Goal: Task Accomplishment & Management: Complete application form

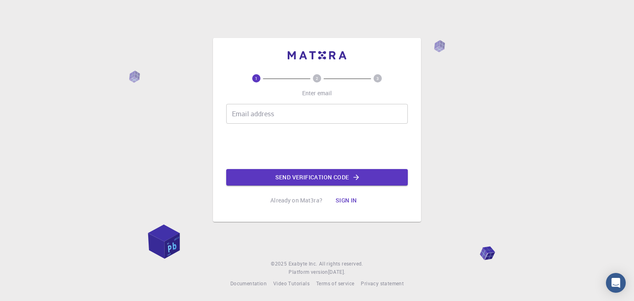
click at [412, 254] on div "1 2 3 Enter email Email address Email address Send verification code Already on…" at bounding box center [317, 150] width 634 height 301
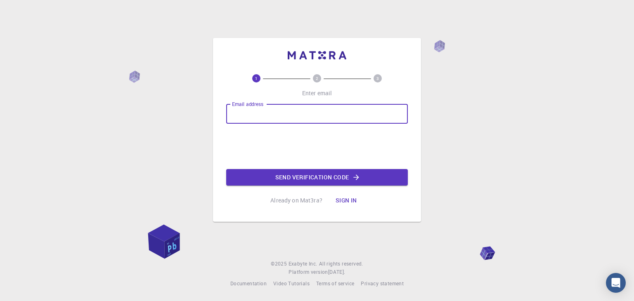
click at [321, 122] on input "Email address" at bounding box center [317, 114] width 182 height 20
type input "[EMAIL_ADDRESS][DOMAIN_NAME]"
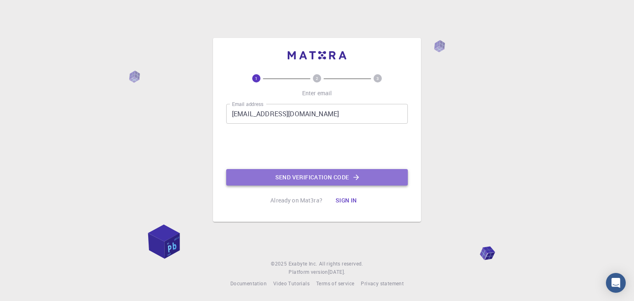
click at [308, 179] on button "Send verification code" at bounding box center [317, 177] width 182 height 17
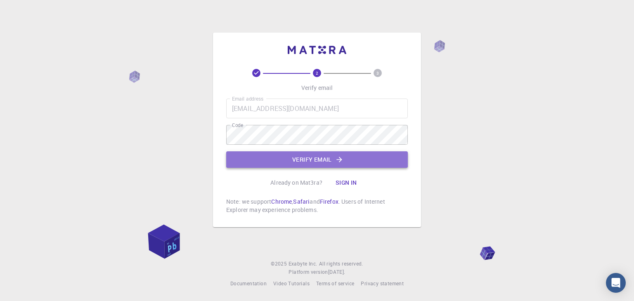
click at [329, 161] on button "Verify email" at bounding box center [317, 159] width 182 height 17
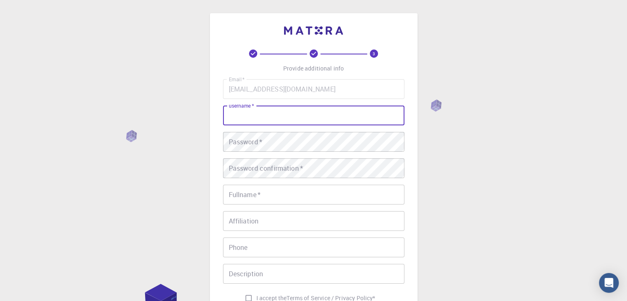
click at [288, 110] on input "username   *" at bounding box center [314, 116] width 182 height 20
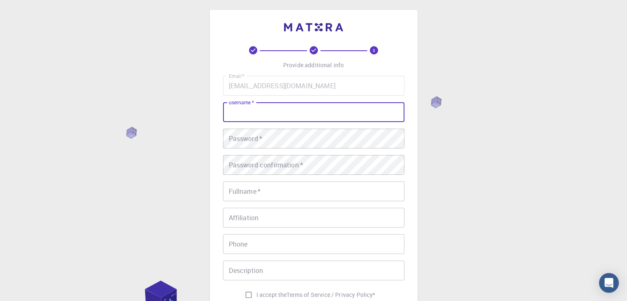
scroll to position [3, 0]
type input "[PERSON_NAME]"
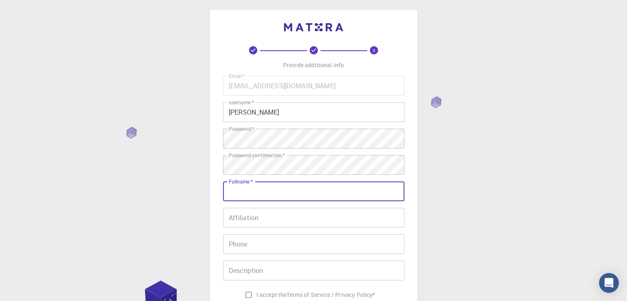
click at [313, 192] on input "Fullname   *" at bounding box center [314, 192] width 182 height 20
type input "jeffrycasipe"
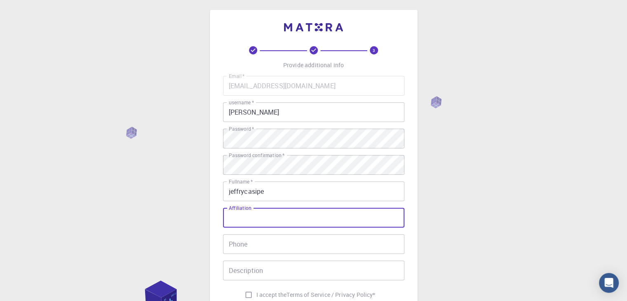
click at [311, 221] on input "Affiliation" at bounding box center [314, 218] width 182 height 20
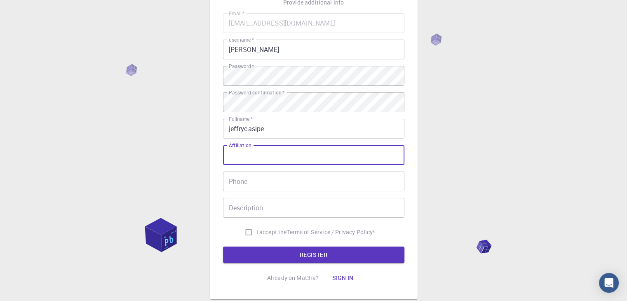
scroll to position [68, 0]
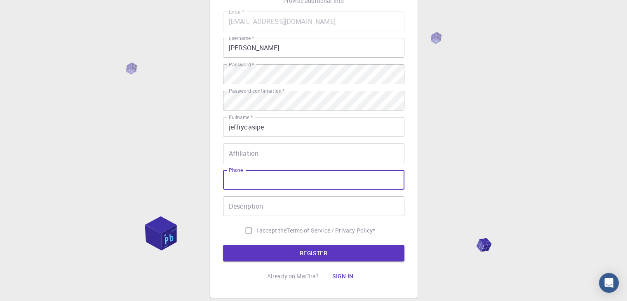
click at [252, 177] on input "Phone" at bounding box center [314, 180] width 182 height 20
type input "09702312476"
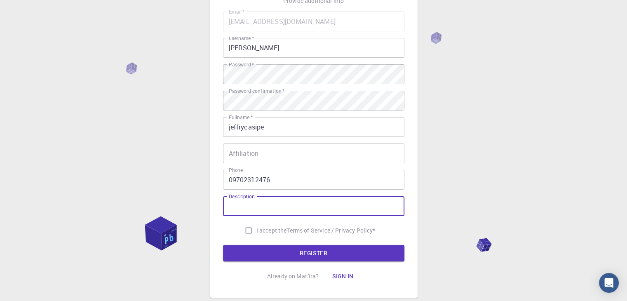
click at [258, 211] on input "Description" at bounding box center [314, 206] width 182 height 20
type input "create prototype"
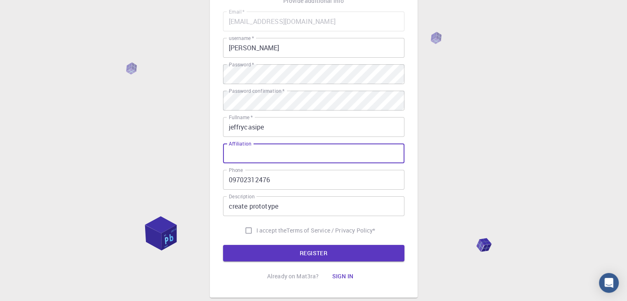
click at [262, 155] on input "Affiliation" at bounding box center [314, 154] width 182 height 20
paste input "Student, Bachelor of Science in Information Technology"
type input "Student, Bachelor of Science in Information Technology"
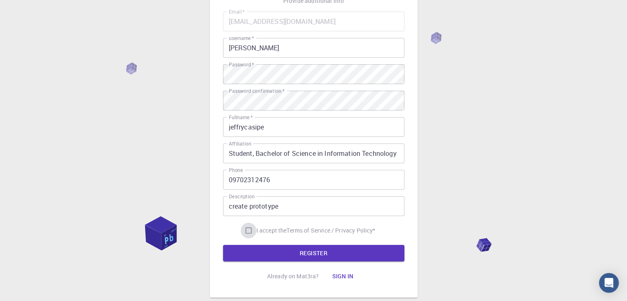
click at [245, 229] on input "I accept the Terms of Service / Privacy Policy *" at bounding box center [249, 231] width 16 height 16
checkbox input "true"
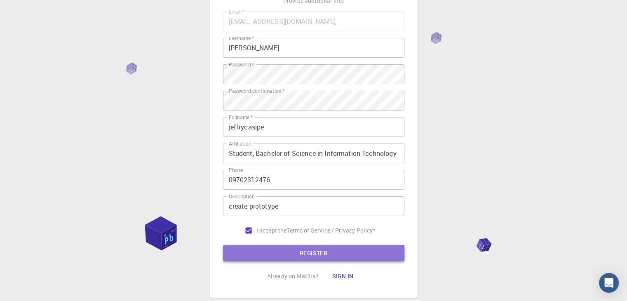
click at [304, 250] on button "REGISTER" at bounding box center [314, 253] width 182 height 17
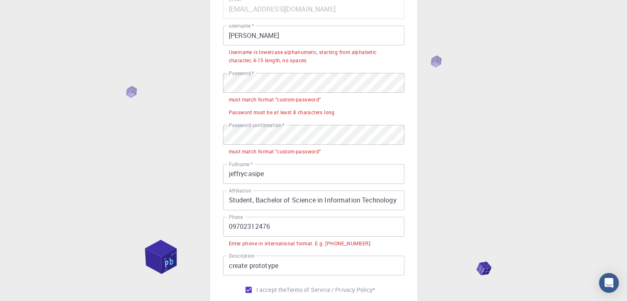
scroll to position [82, 0]
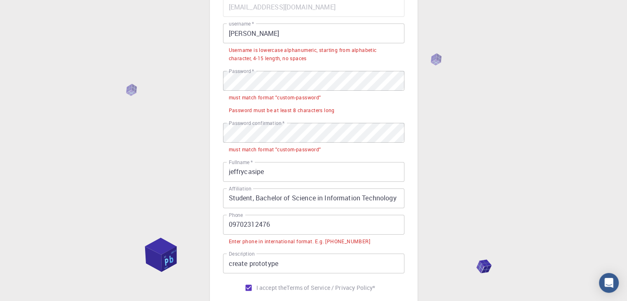
click at [232, 223] on input "09702312476" at bounding box center [314, 225] width 182 height 20
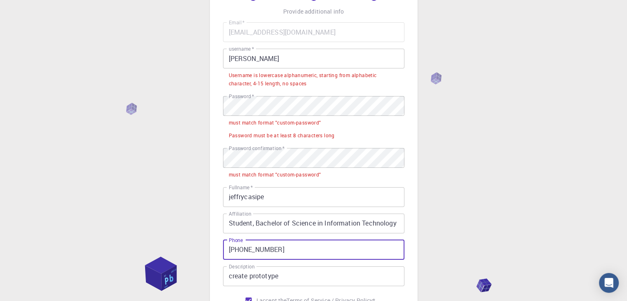
scroll to position [54, 0]
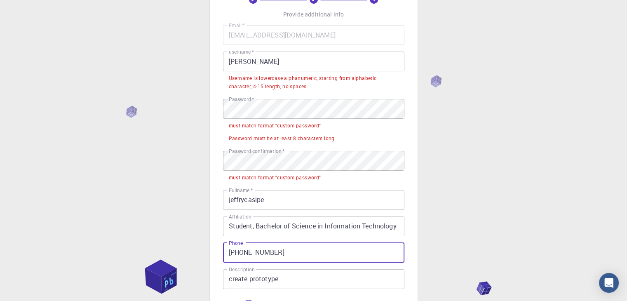
type input "[PHONE_NUMBER]"
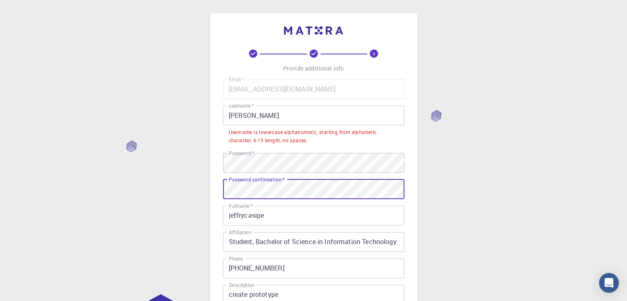
scroll to position [0, 0]
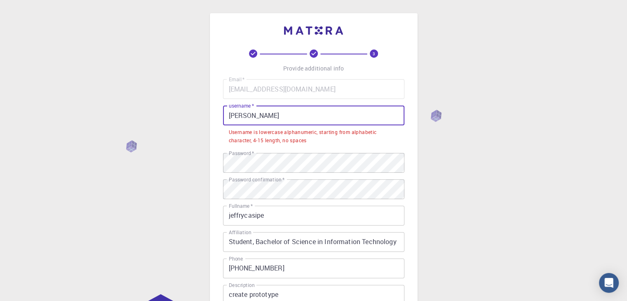
click at [242, 115] on input "[PERSON_NAME]" at bounding box center [314, 116] width 182 height 20
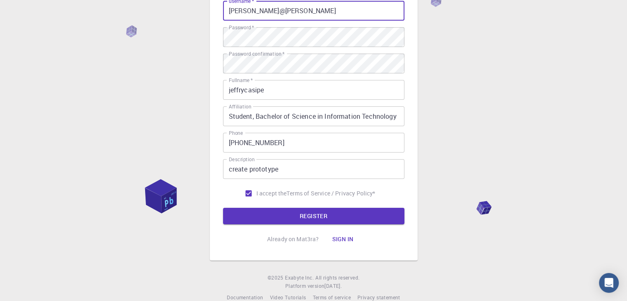
scroll to position [119, 0]
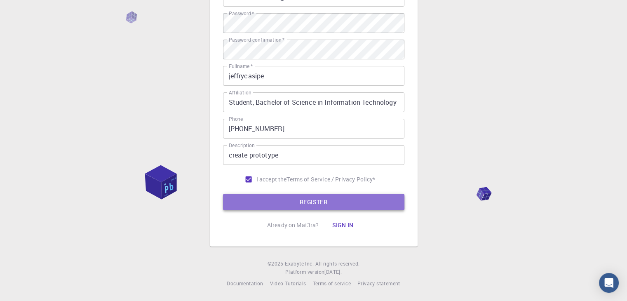
click at [315, 199] on button "REGISTER" at bounding box center [314, 202] width 182 height 17
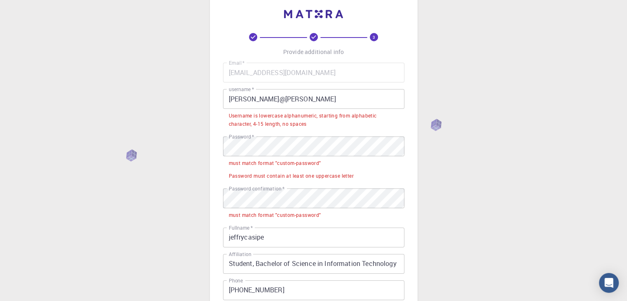
scroll to position [16, 0]
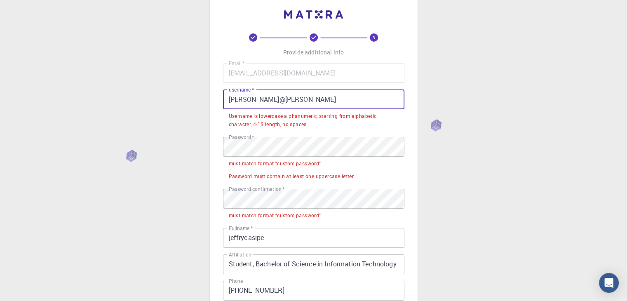
click at [267, 103] on input "[PERSON_NAME]@[PERSON_NAME]" at bounding box center [314, 100] width 182 height 20
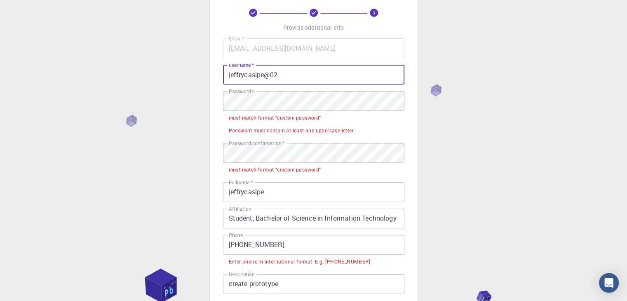
scroll to position [41, 0]
type input "jeffrycasipe@02"
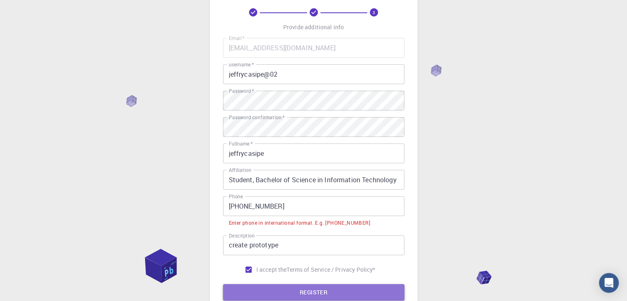
click at [304, 293] on button "REGISTER" at bounding box center [314, 292] width 182 height 17
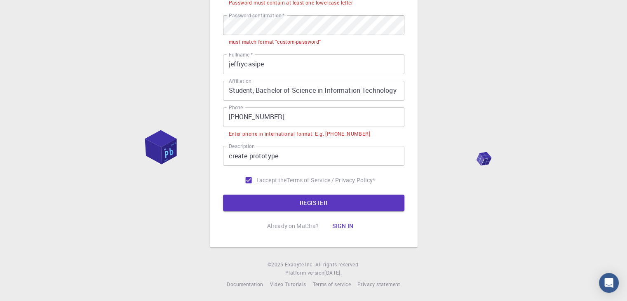
scroll to position [191, 0]
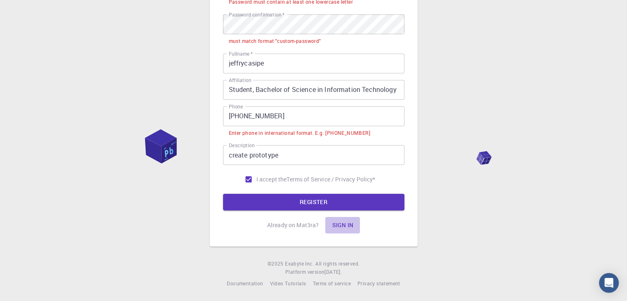
click at [342, 229] on button "Sign in" at bounding box center [342, 225] width 35 height 17
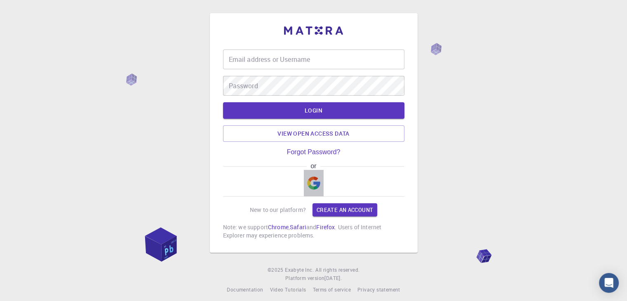
click at [312, 182] on img "button" at bounding box center [313, 183] width 13 height 13
type input "jeffrycasipe@02"
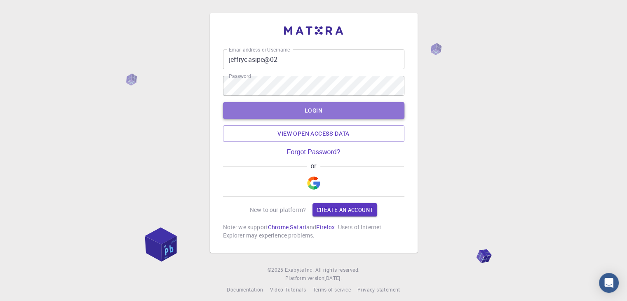
click at [332, 108] on button "LOGIN" at bounding box center [314, 110] width 182 height 17
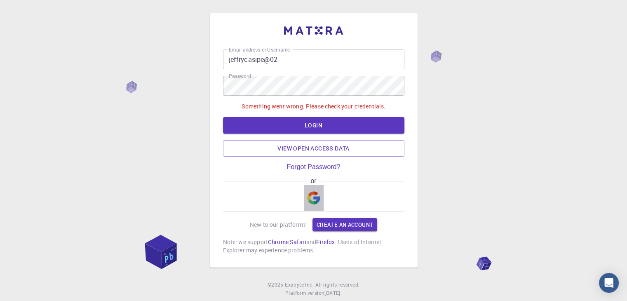
click at [312, 198] on img "button" at bounding box center [313, 197] width 13 height 13
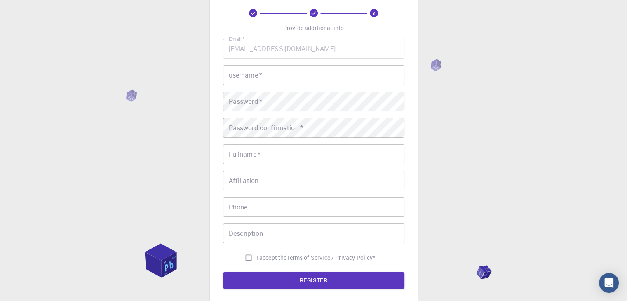
scroll to position [43, 0]
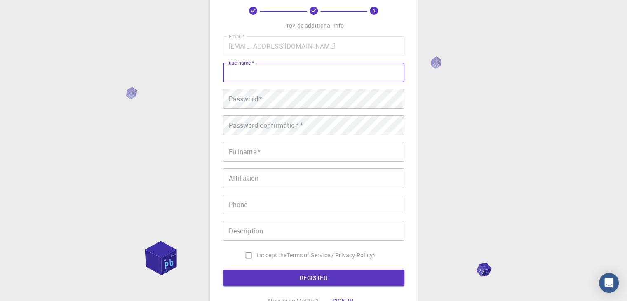
click at [261, 71] on input "username   *" at bounding box center [314, 73] width 182 height 20
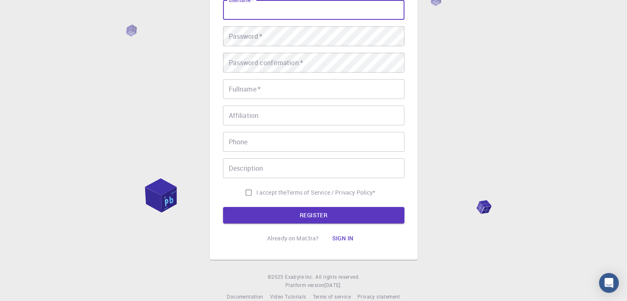
scroll to position [119, 0]
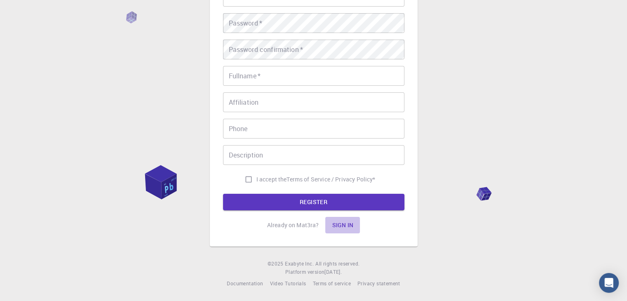
click at [347, 222] on button "Sign in" at bounding box center [342, 225] width 35 height 17
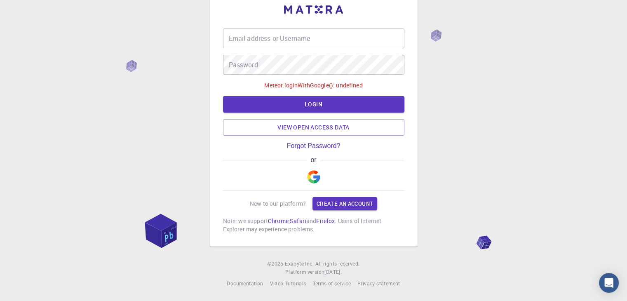
type input "jeffrycasipe@02"
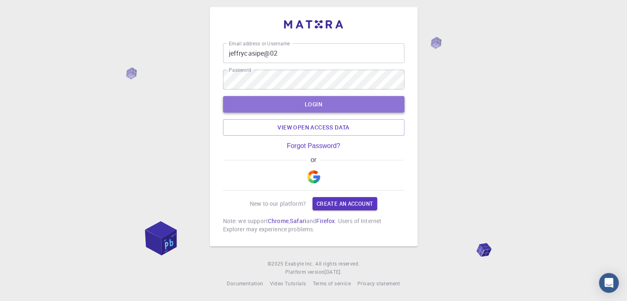
click at [316, 104] on button "LOGIN" at bounding box center [314, 104] width 182 height 17
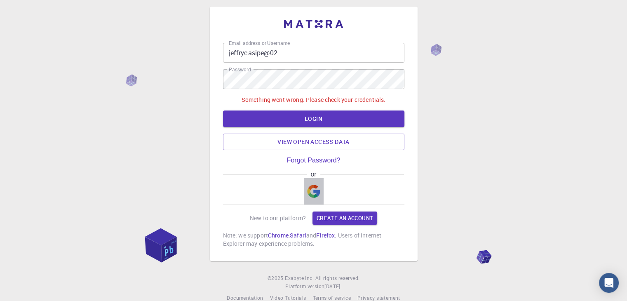
click at [314, 190] on img "button" at bounding box center [313, 191] width 13 height 13
